Goal: Check status: Check status

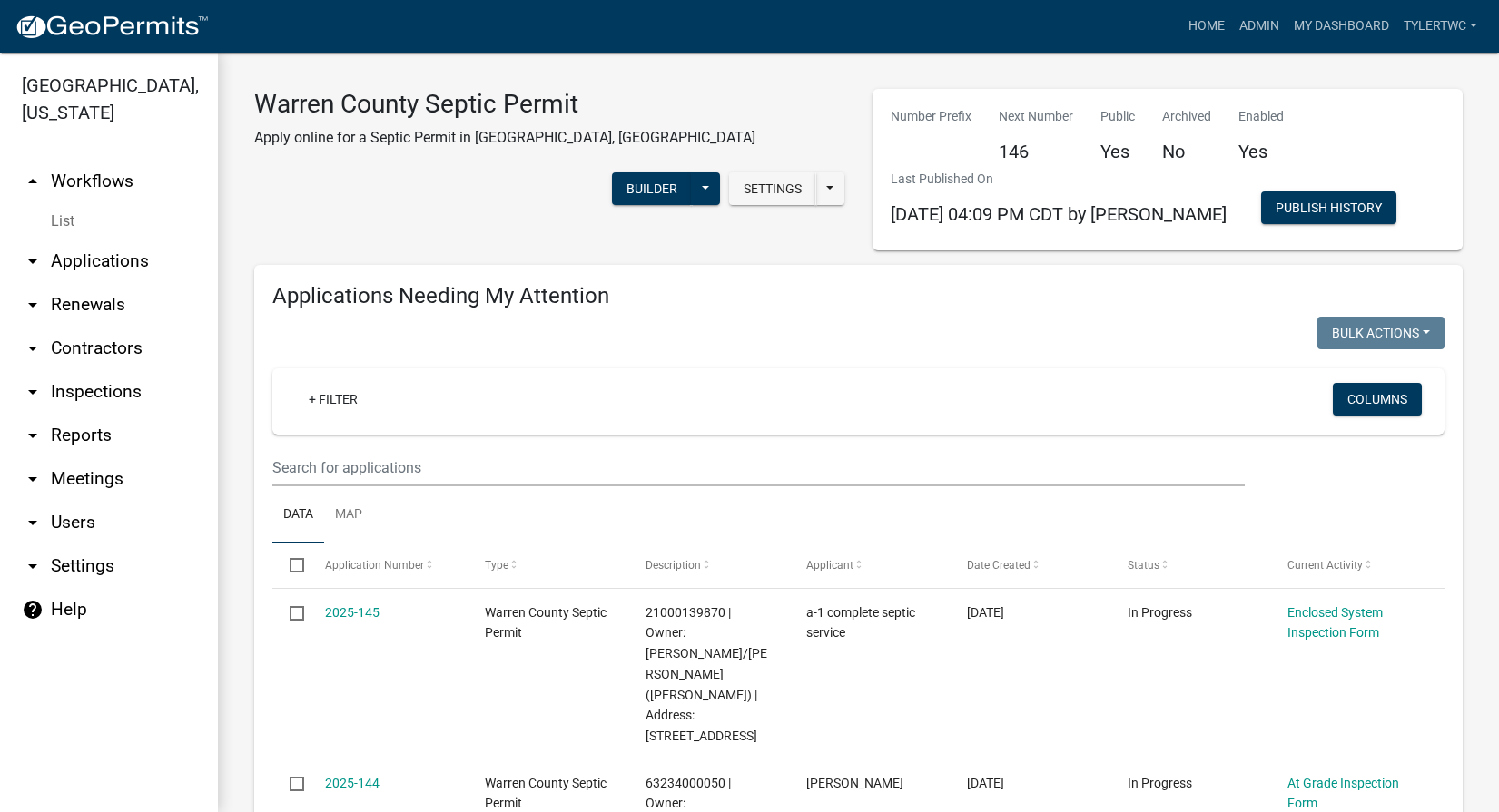
select select "2: 50"
select select "3: 100"
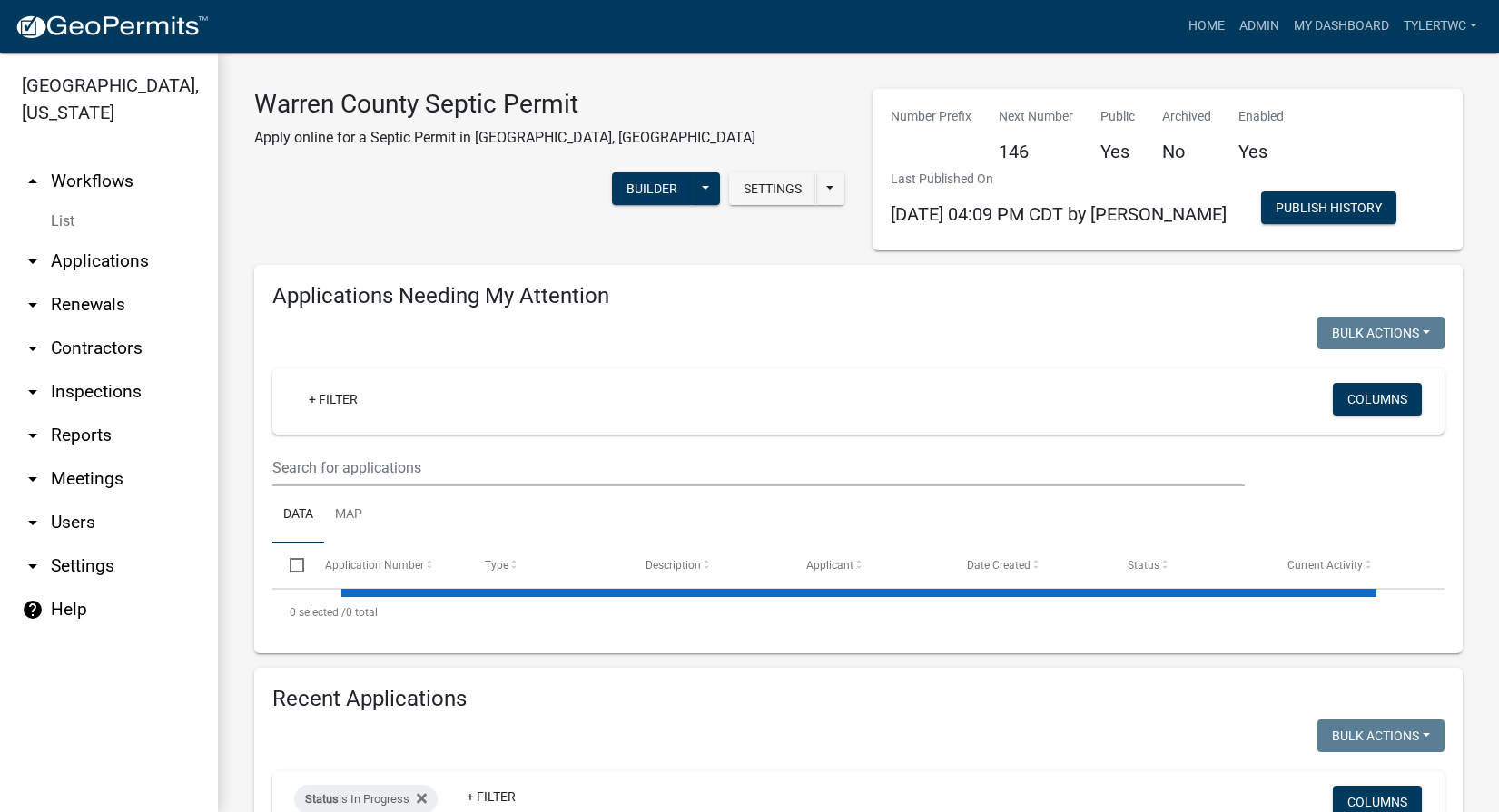
select select "2: 50"
select select "3: 100"
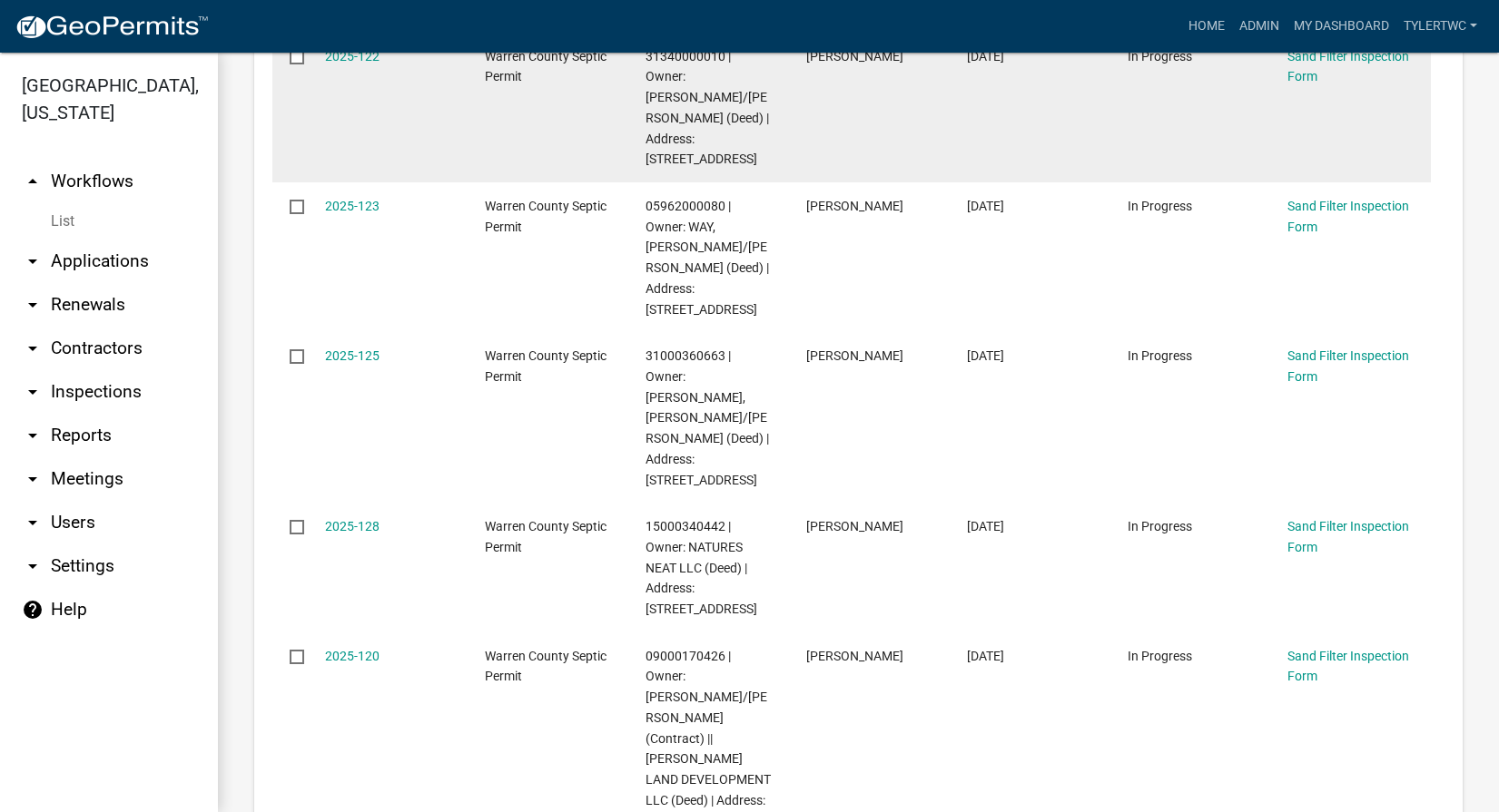
scroll to position [1906, 0]
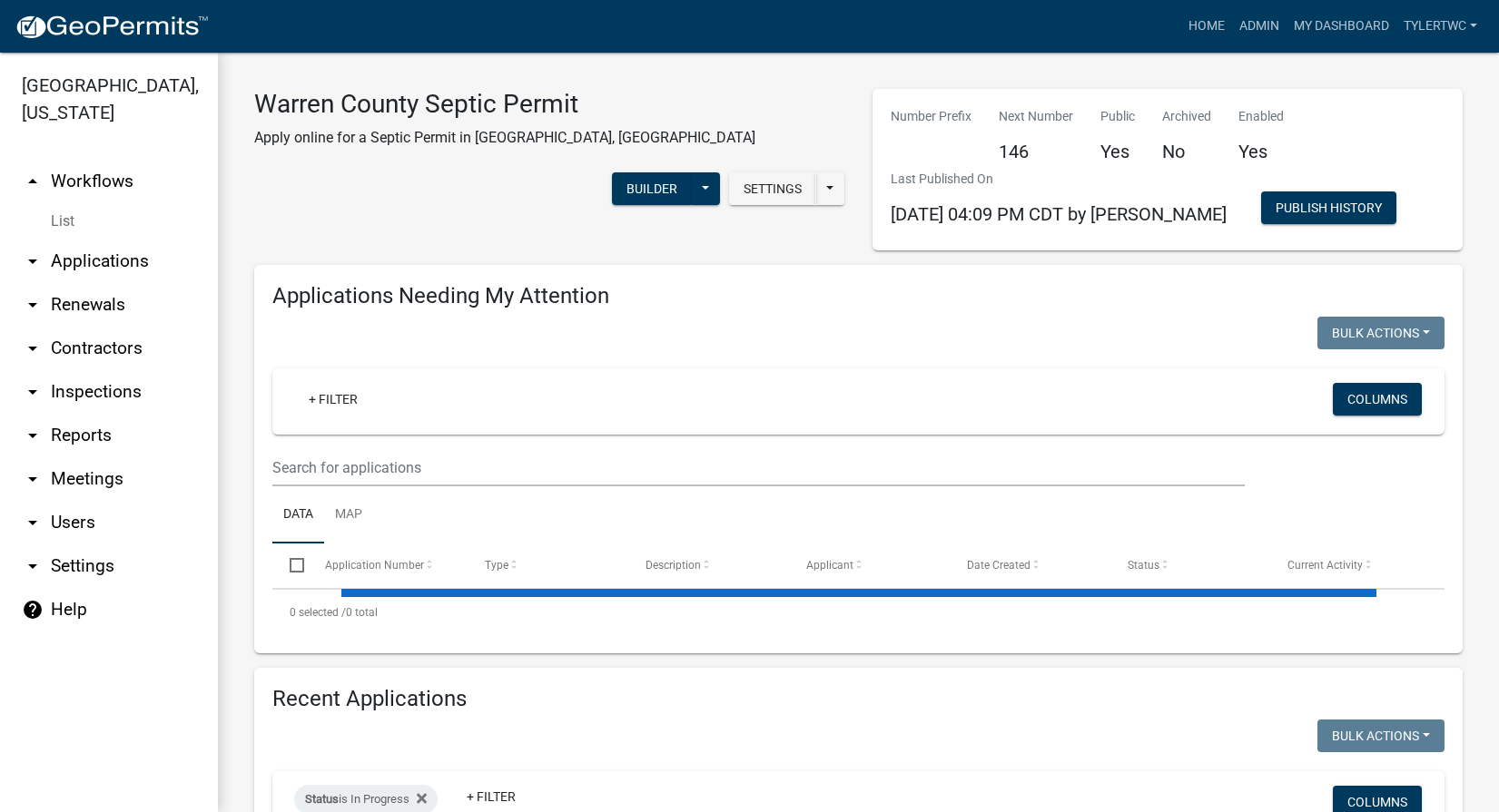
select select "2: 50"
select select "3: 100"
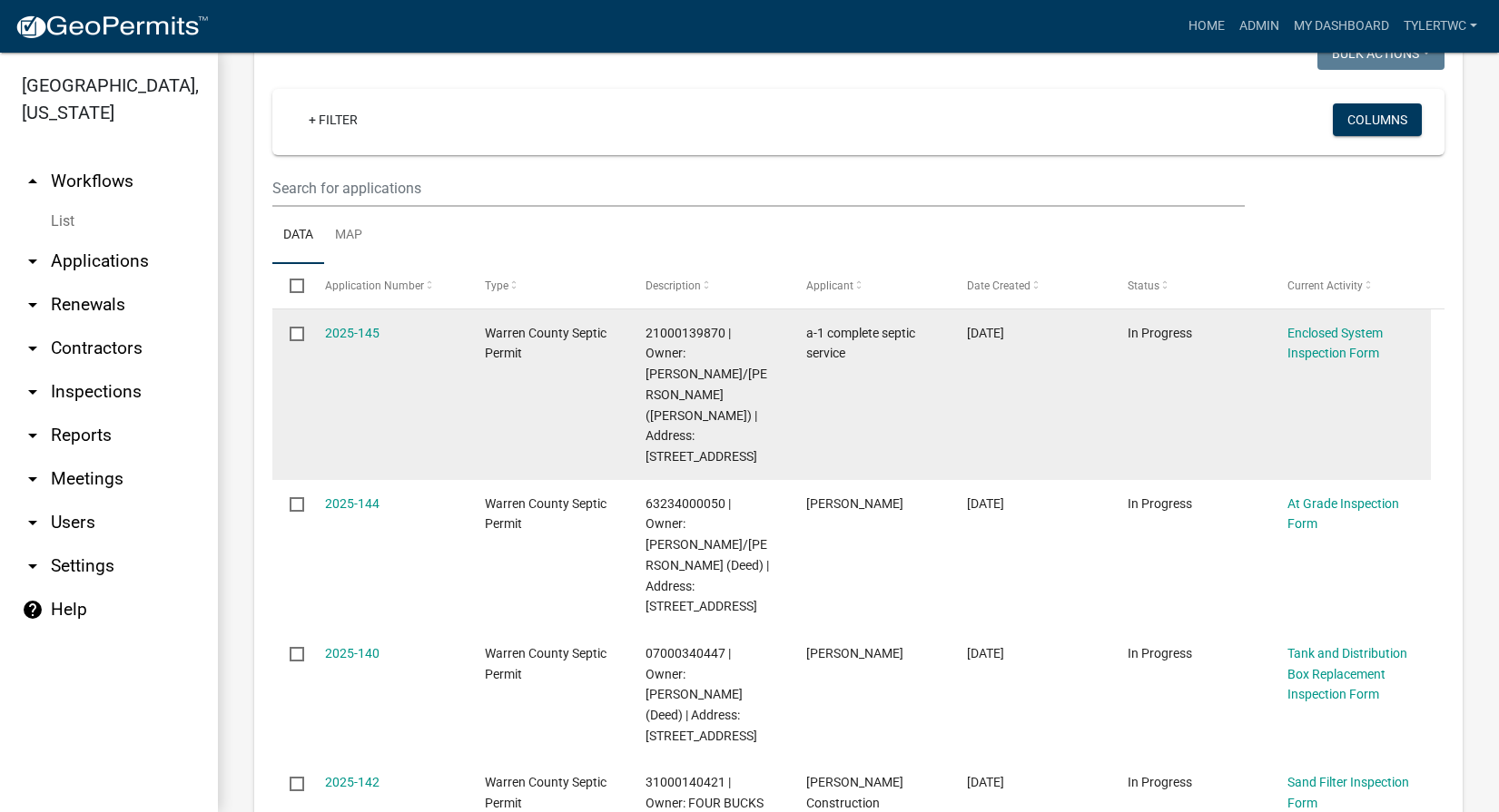
scroll to position [424, 0]
